Goal: Navigation & Orientation: Go to known website

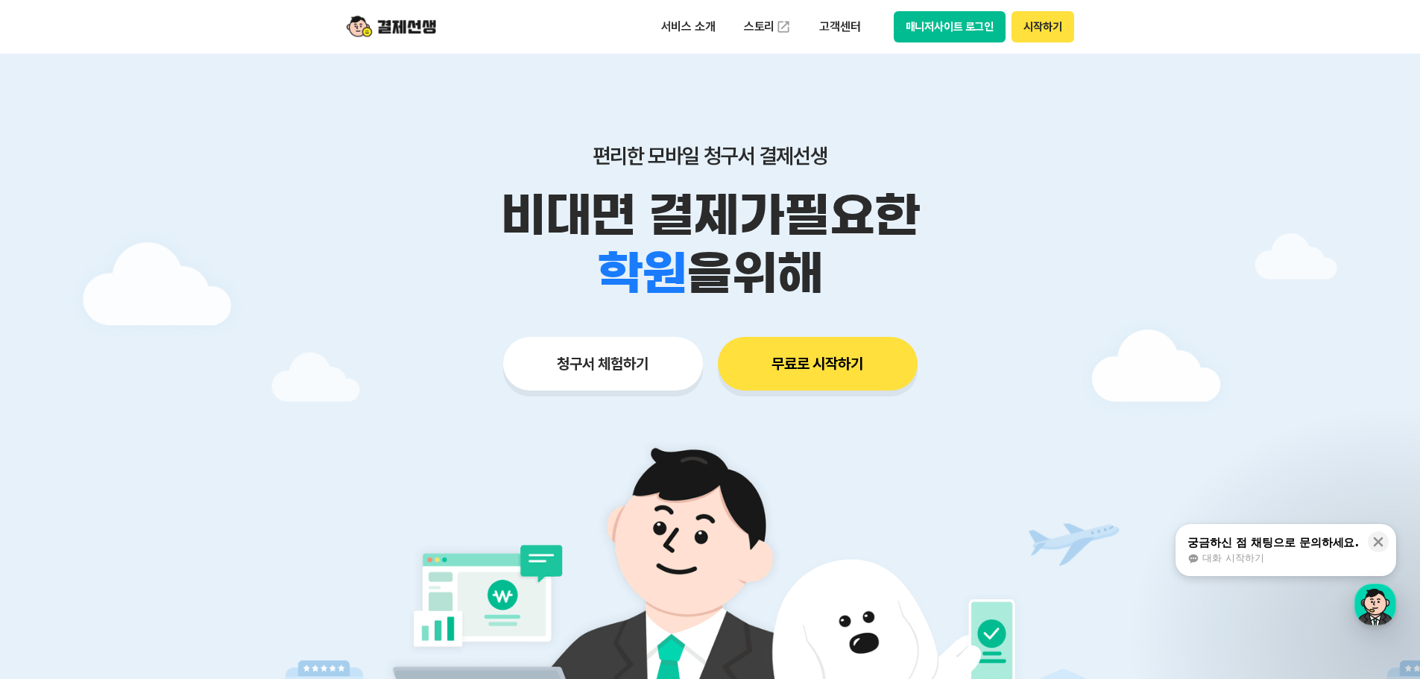
click at [946, 31] on button "매니저사이트 로그인" at bounding box center [950, 26] width 113 height 31
click at [960, 31] on button "매니저사이트 로그인" at bounding box center [950, 26] width 113 height 31
click at [921, 31] on button "매니저사이트 로그인" at bounding box center [950, 26] width 113 height 31
click at [946, 21] on button "매니저사이트 로그인" at bounding box center [950, 26] width 113 height 31
